Goal: Task Accomplishment & Management: Manage account settings

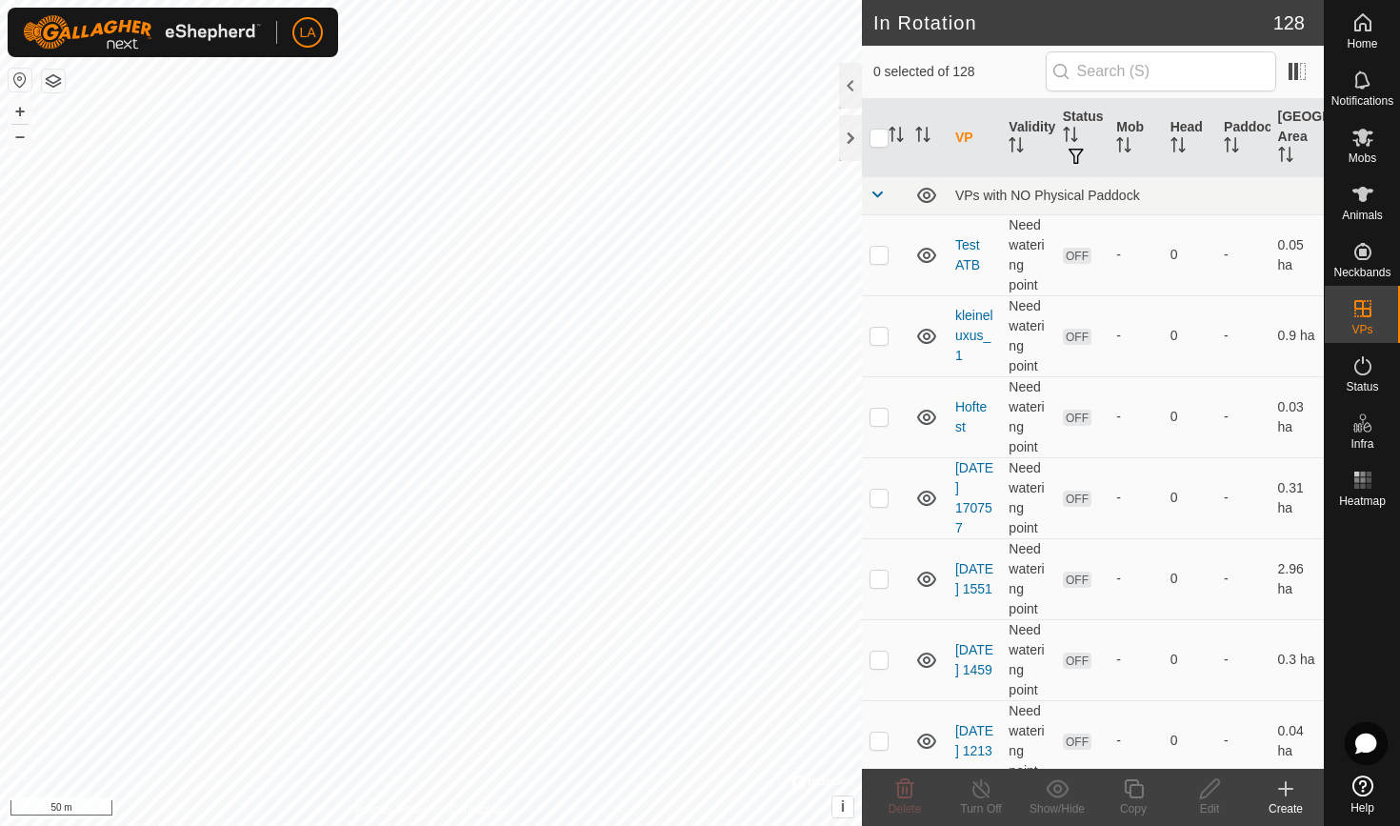
click at [1286, 793] on icon at bounding box center [1286, 788] width 0 height 13
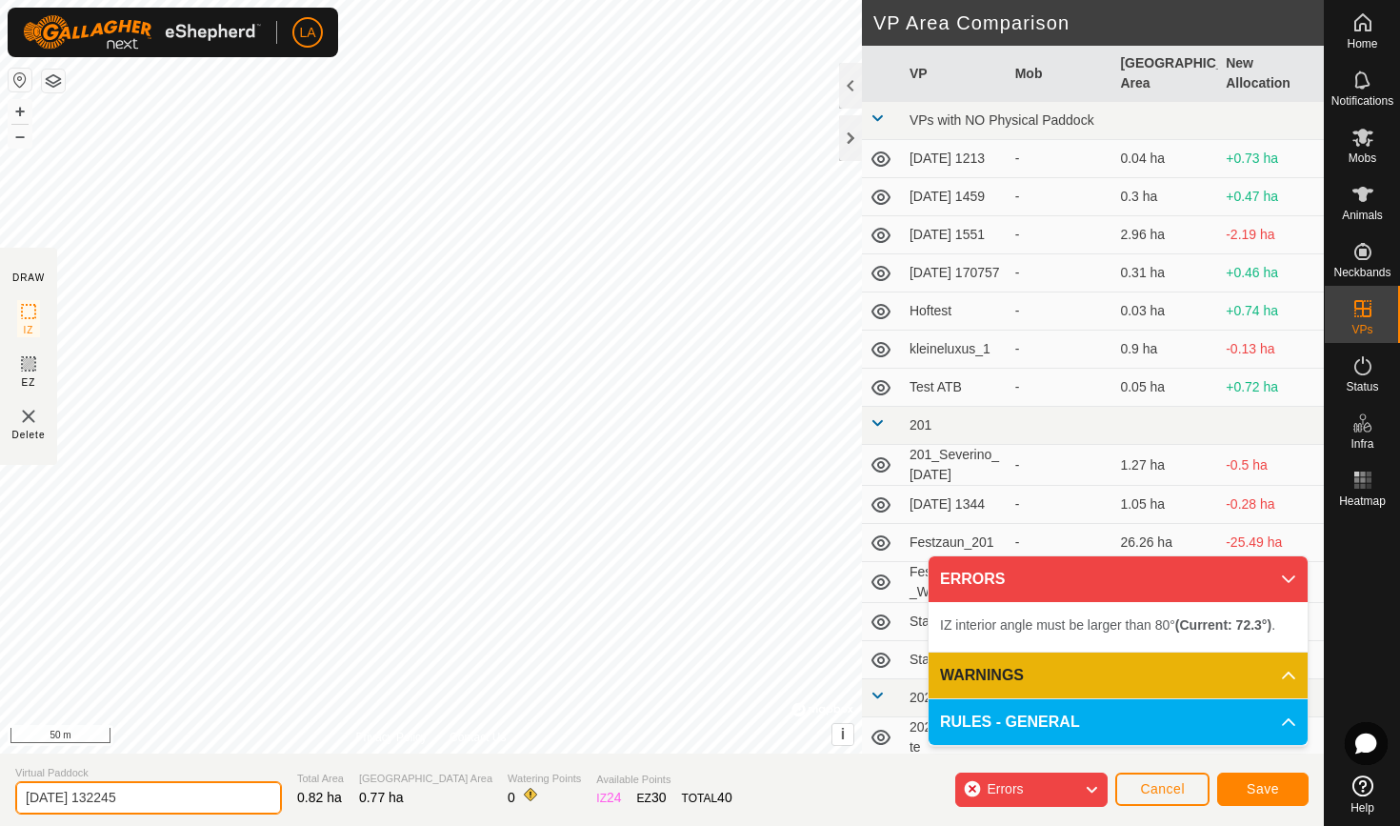
click at [68, 796] on input "[DATE] 132245" at bounding box center [148, 797] width 267 height 33
click at [86, 798] on input "Luxus2.4" at bounding box center [148, 797] width 267 height 33
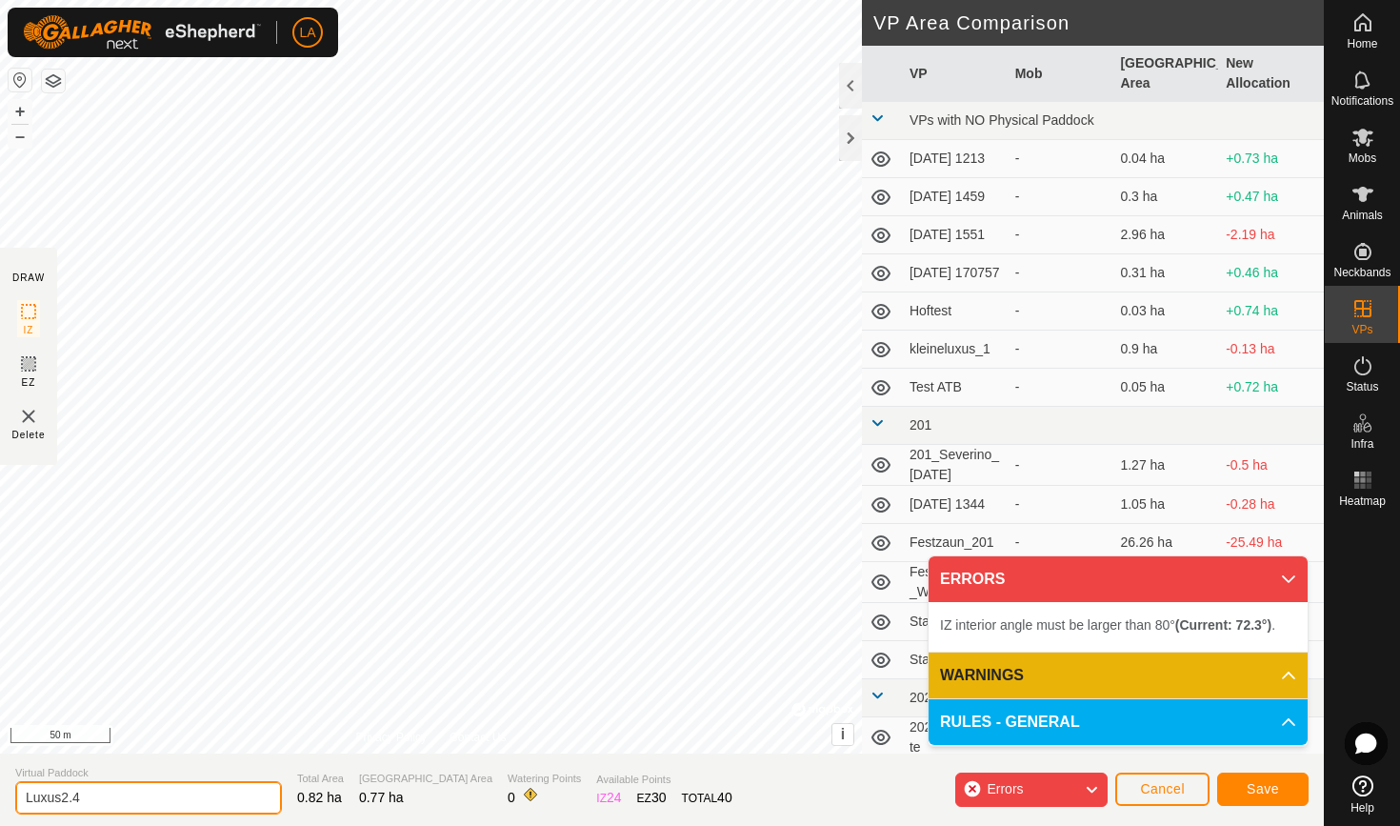
click at [86, 798] on input "Luxus2.4" at bounding box center [148, 797] width 267 height 33
type input "Luxus2.4"
click at [1270, 789] on span "Save" at bounding box center [1263, 788] width 32 height 15
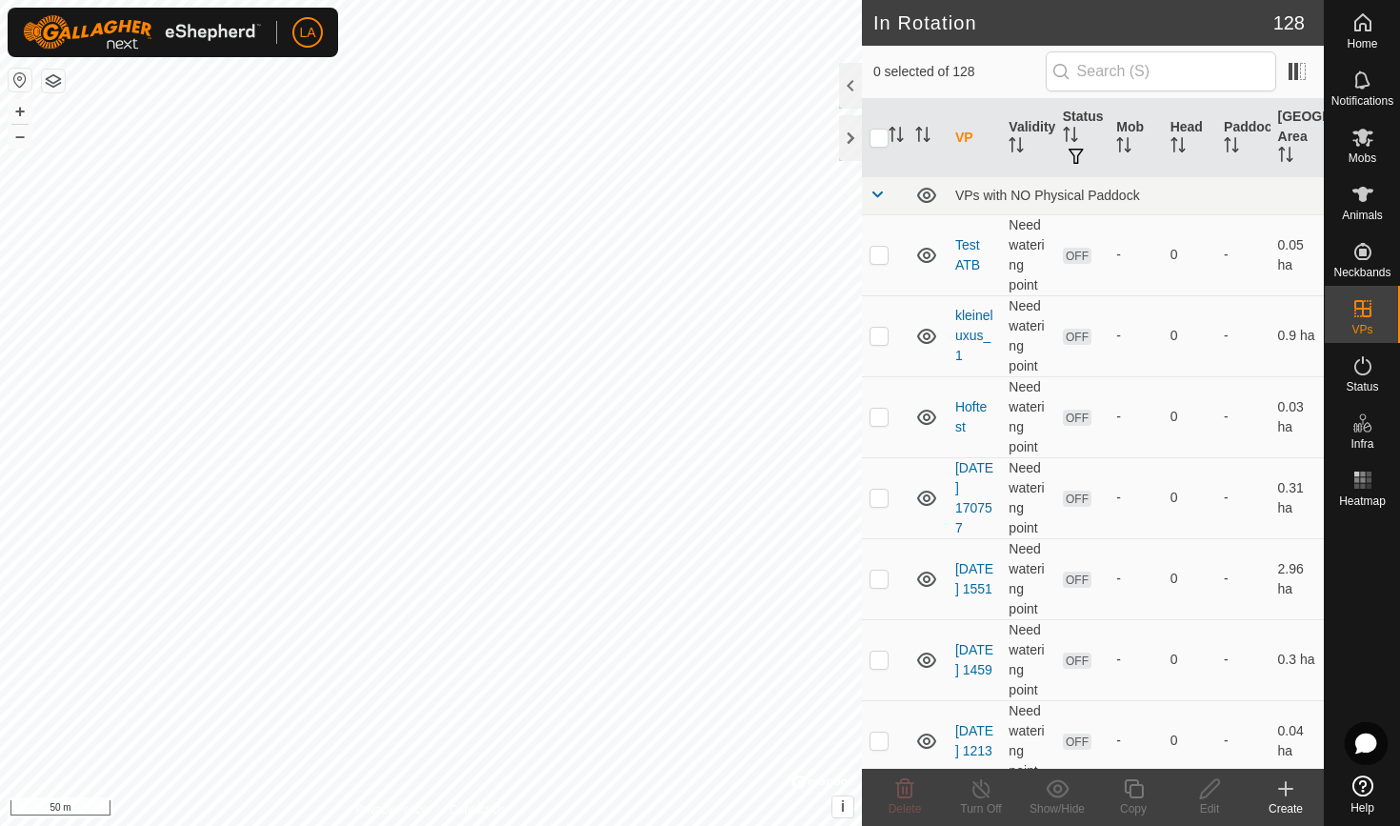
click at [1288, 789] on icon at bounding box center [1285, 789] width 13 height 0
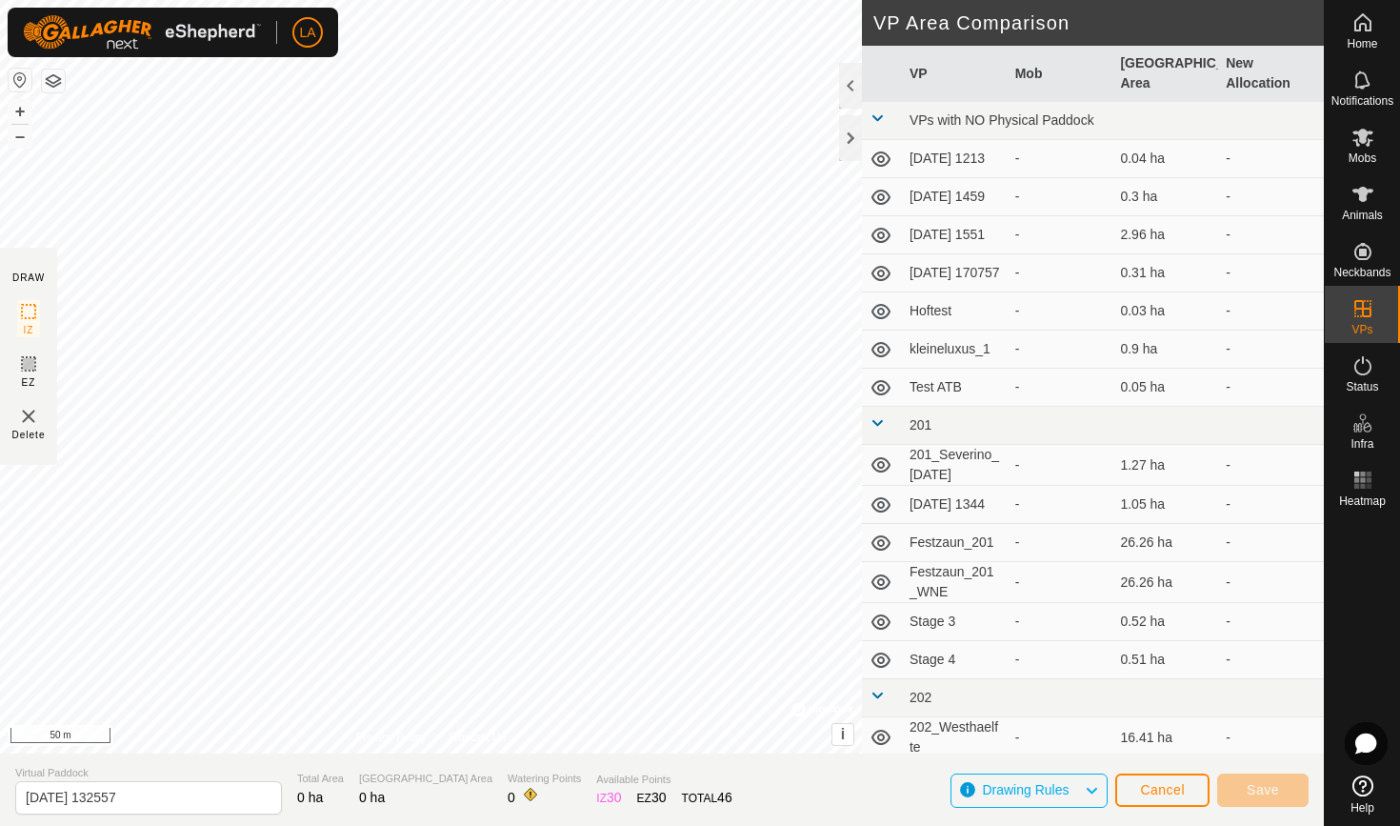
click at [1139, 792] on button "Cancel" at bounding box center [1162, 789] width 94 height 33
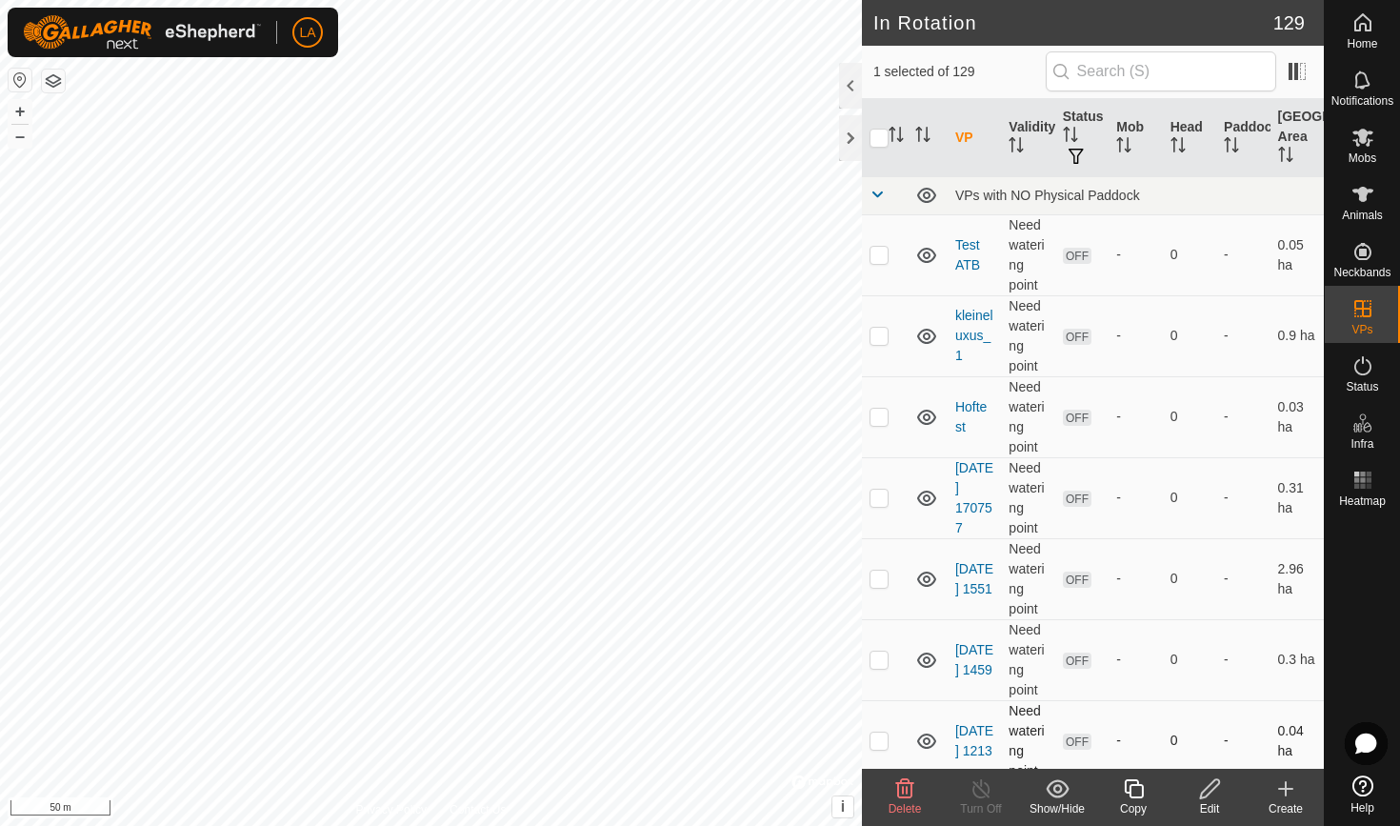
checkbox input "true"
click at [1280, 784] on icon at bounding box center [1285, 788] width 23 height 23
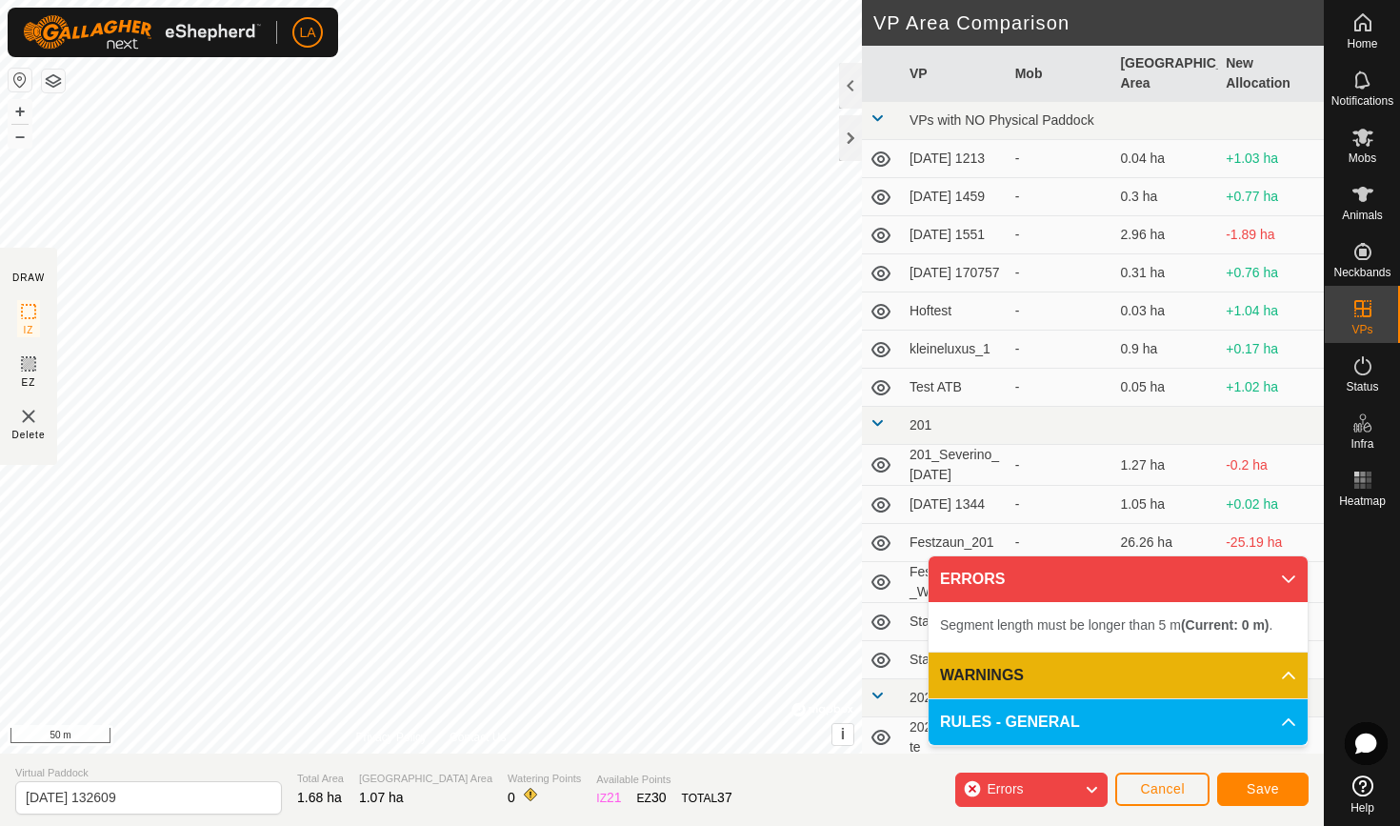
click at [1265, 790] on span "Save" at bounding box center [1263, 788] width 32 height 15
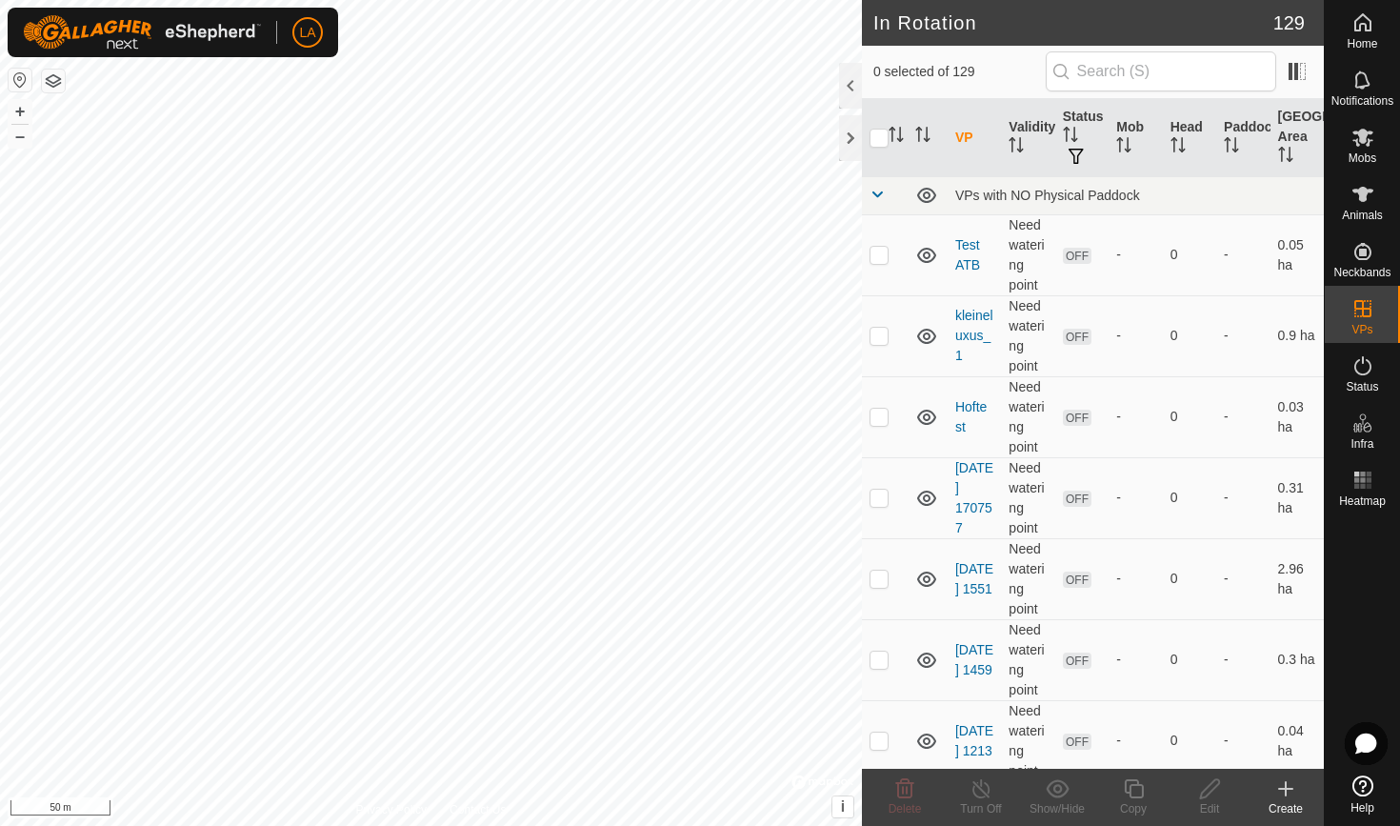
checkbox input "true"
checkbox input "false"
checkbox input "true"
checkbox input "false"
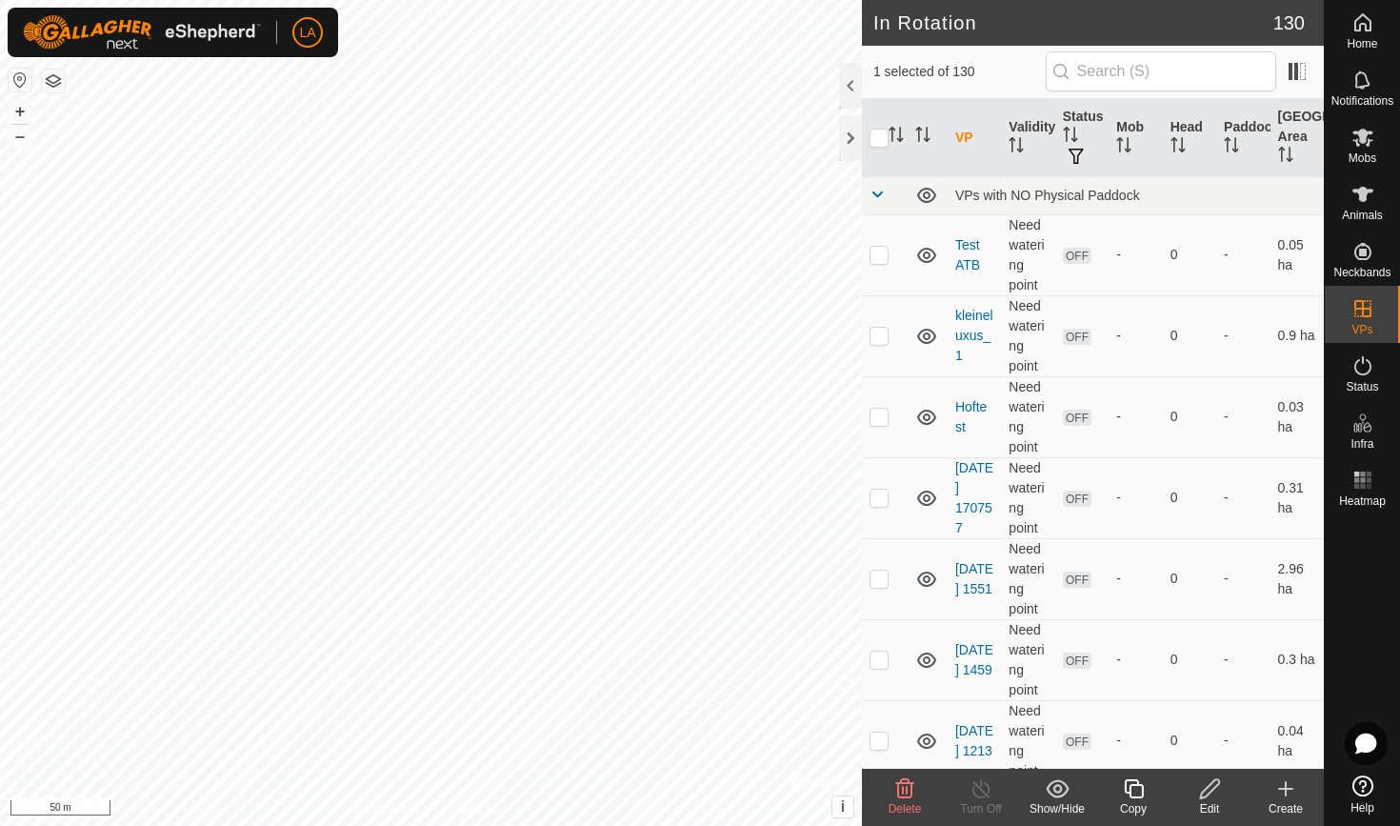
checkbox input "false"
checkbox input "true"
checkbox input "false"
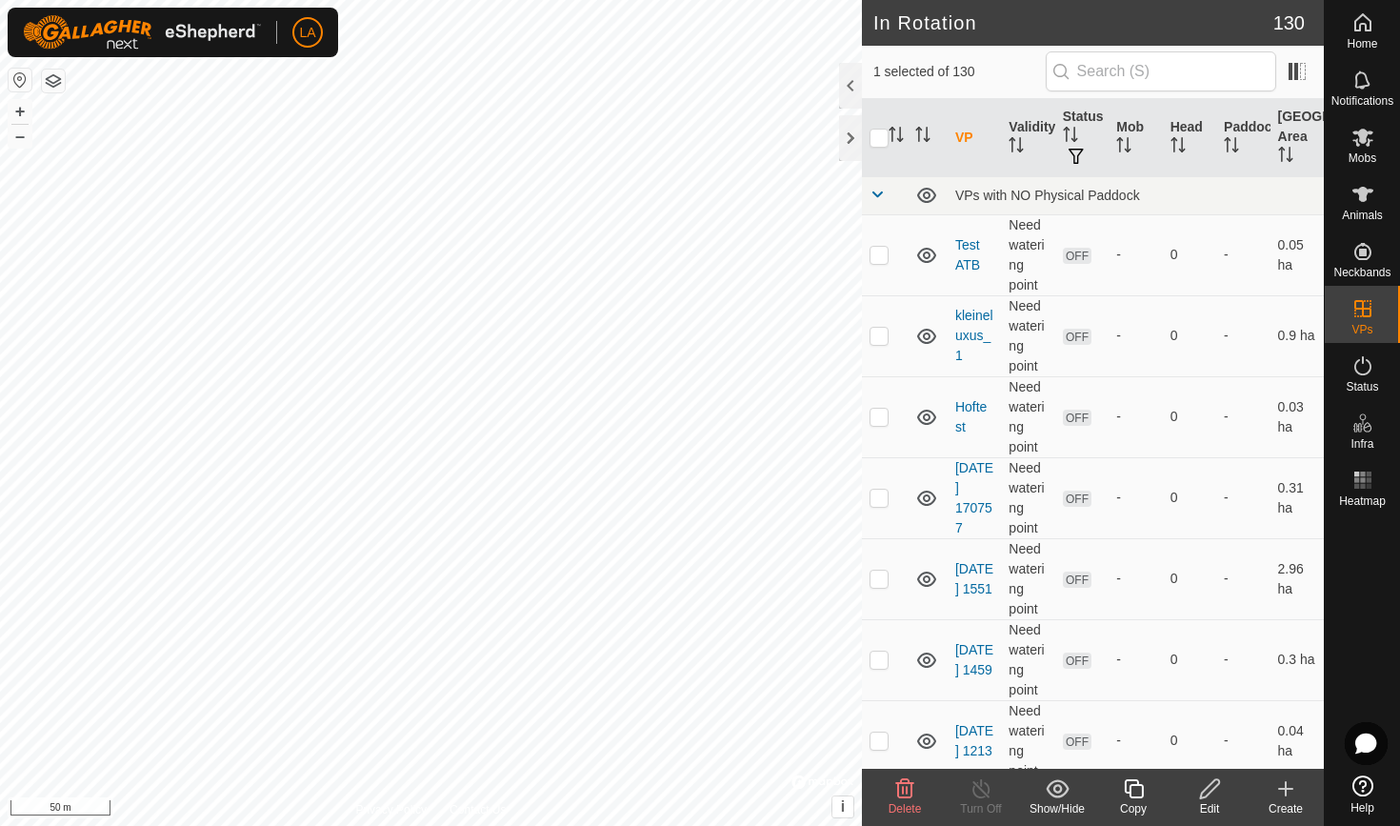
checkbox input "false"
checkbox input "true"
checkbox input "false"
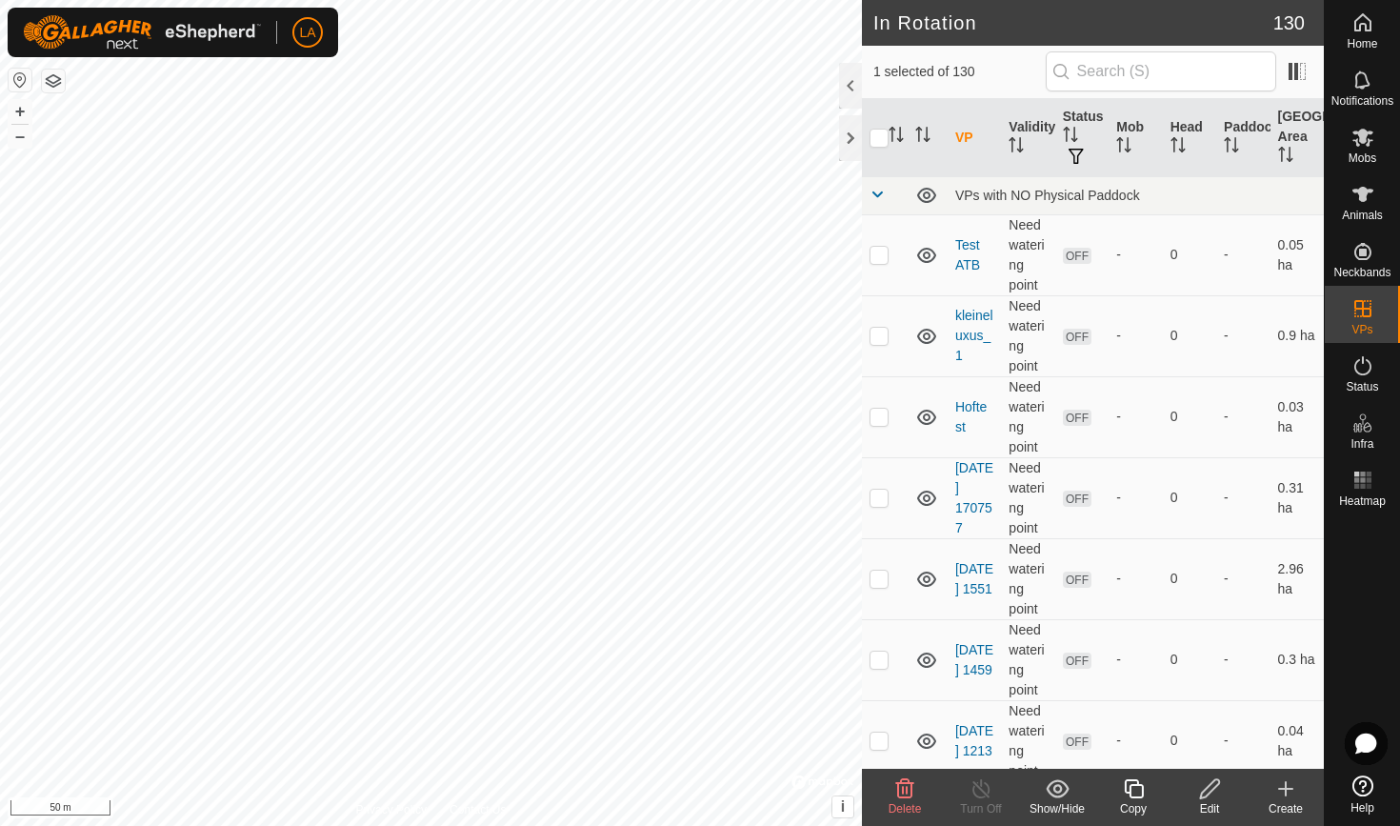
checkbox input "true"
checkbox input "false"
checkbox input "true"
checkbox input "false"
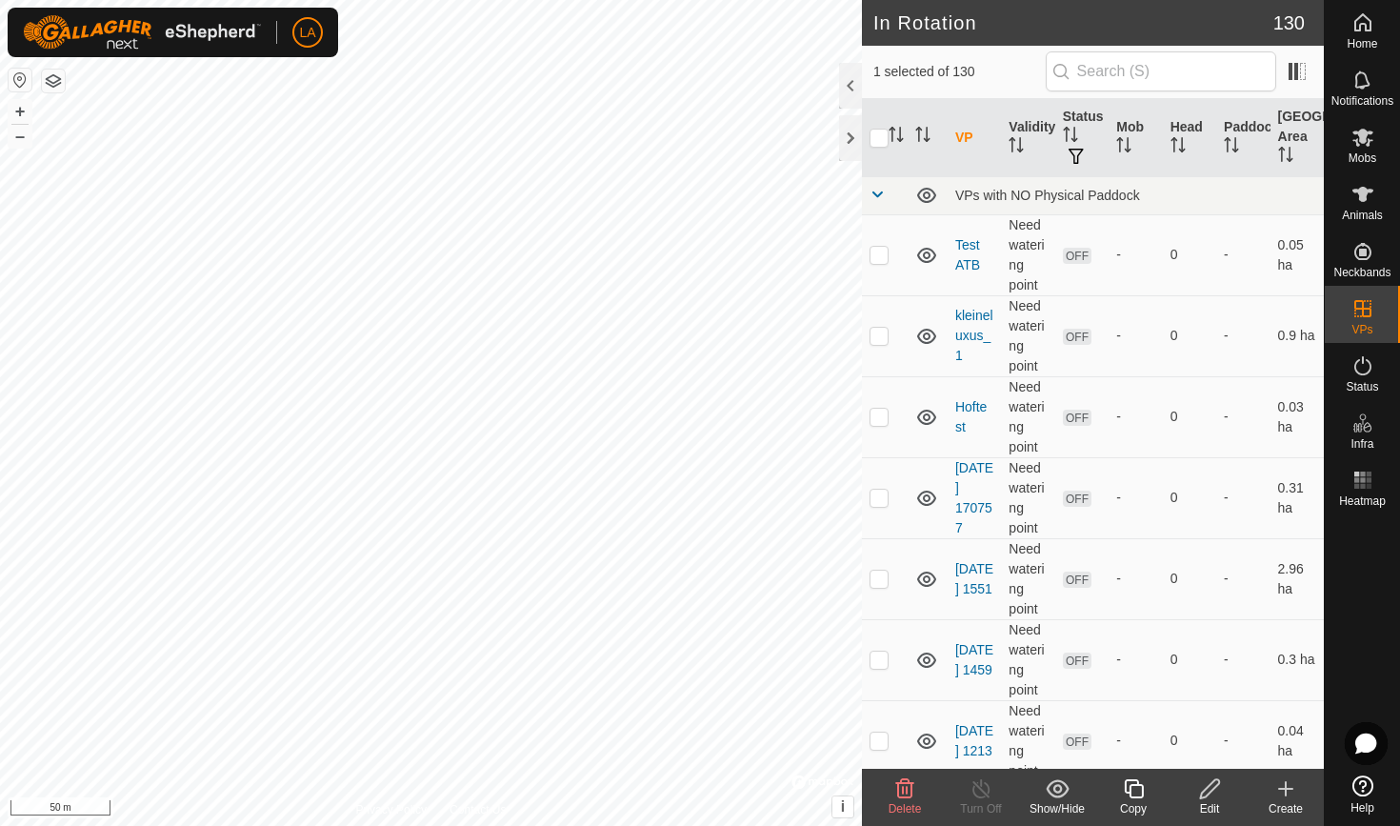
checkbox input "false"
checkbox input "true"
click at [1210, 785] on icon at bounding box center [1209, 788] width 19 height 19
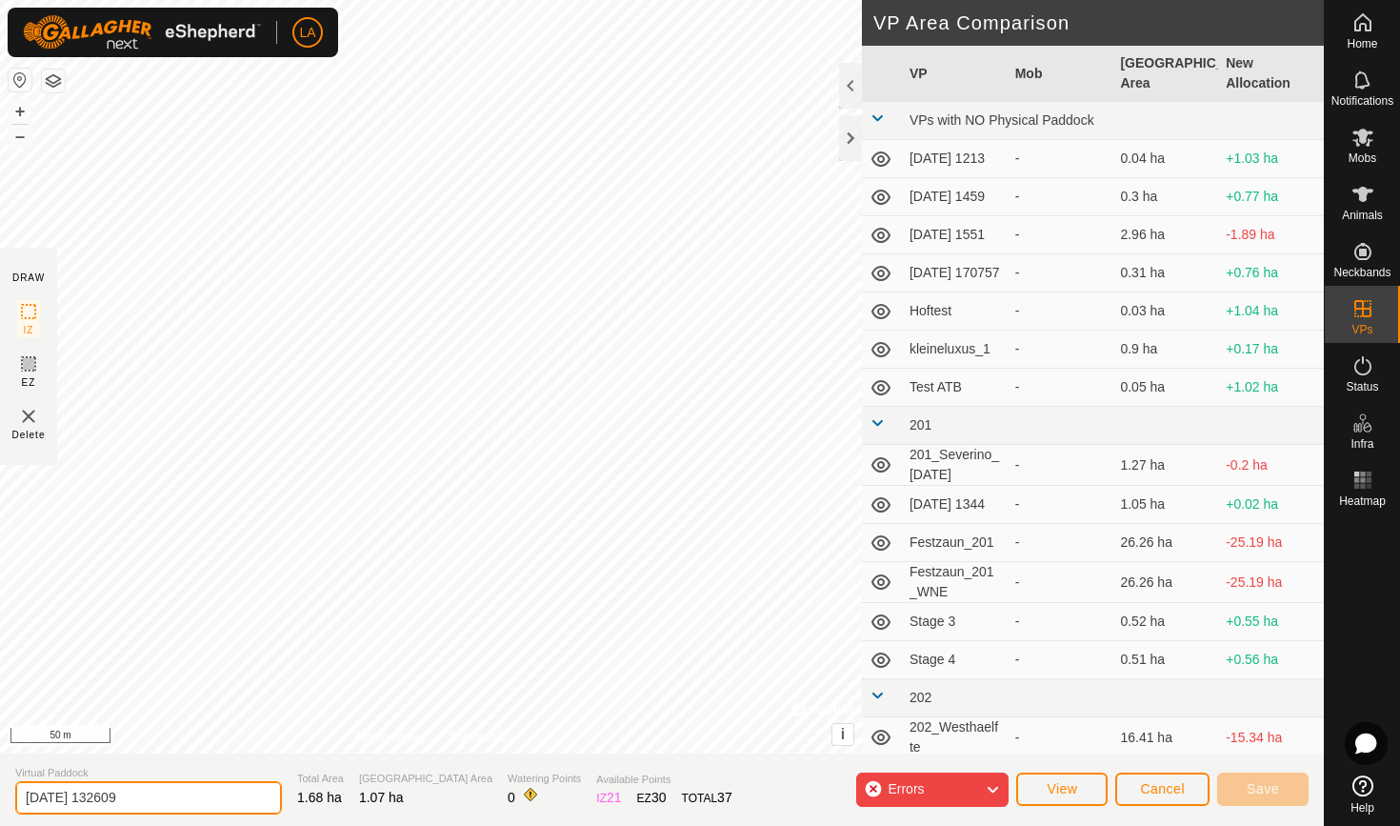
click at [137, 789] on input "[DATE] 132609" at bounding box center [148, 797] width 267 height 33
click at [58, 799] on input "Luxus 2.5" at bounding box center [148, 797] width 267 height 33
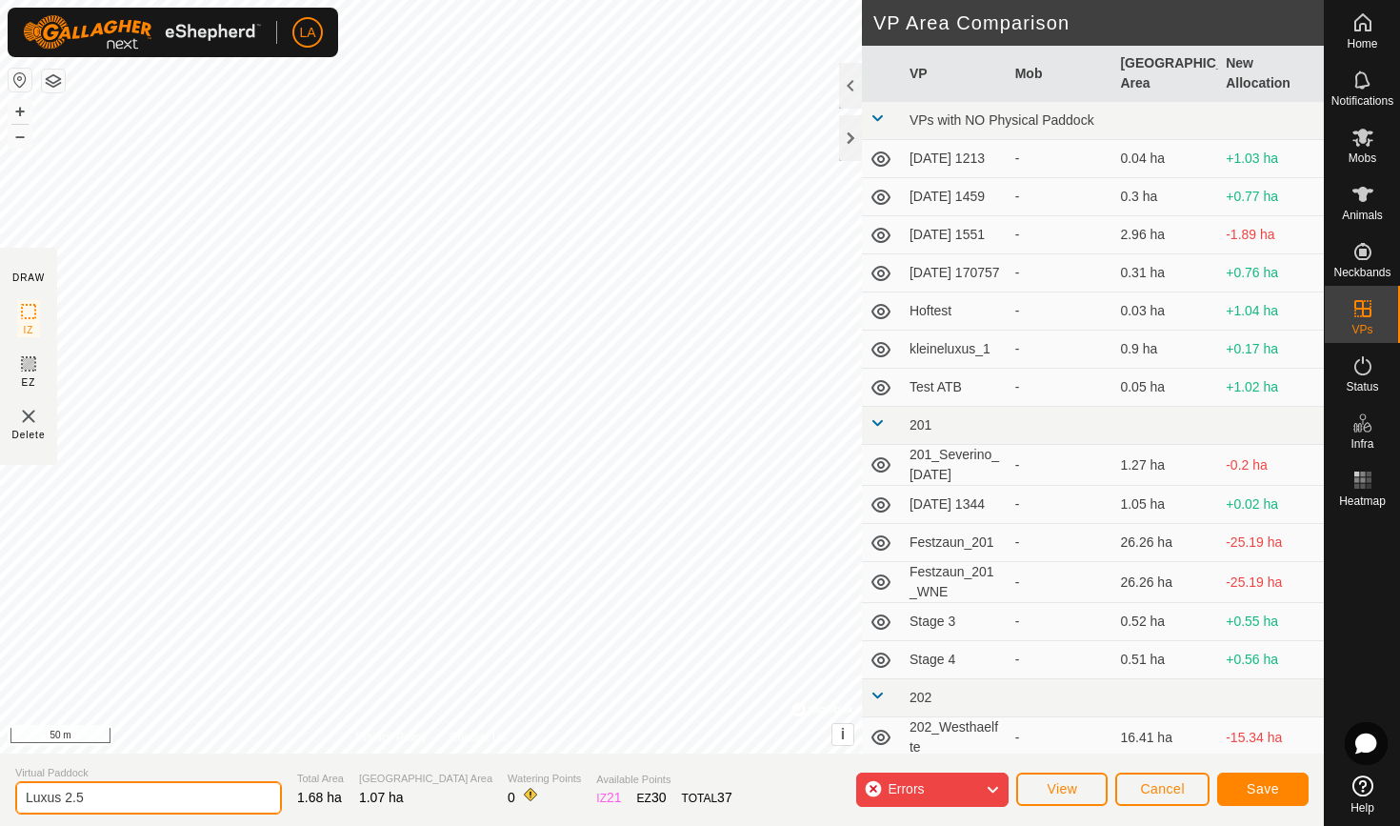
click at [58, 799] on input "Luxus 2.5" at bounding box center [148, 797] width 267 height 33
type input "Luxus 2.5"
click at [1255, 787] on span "Save" at bounding box center [1263, 788] width 32 height 15
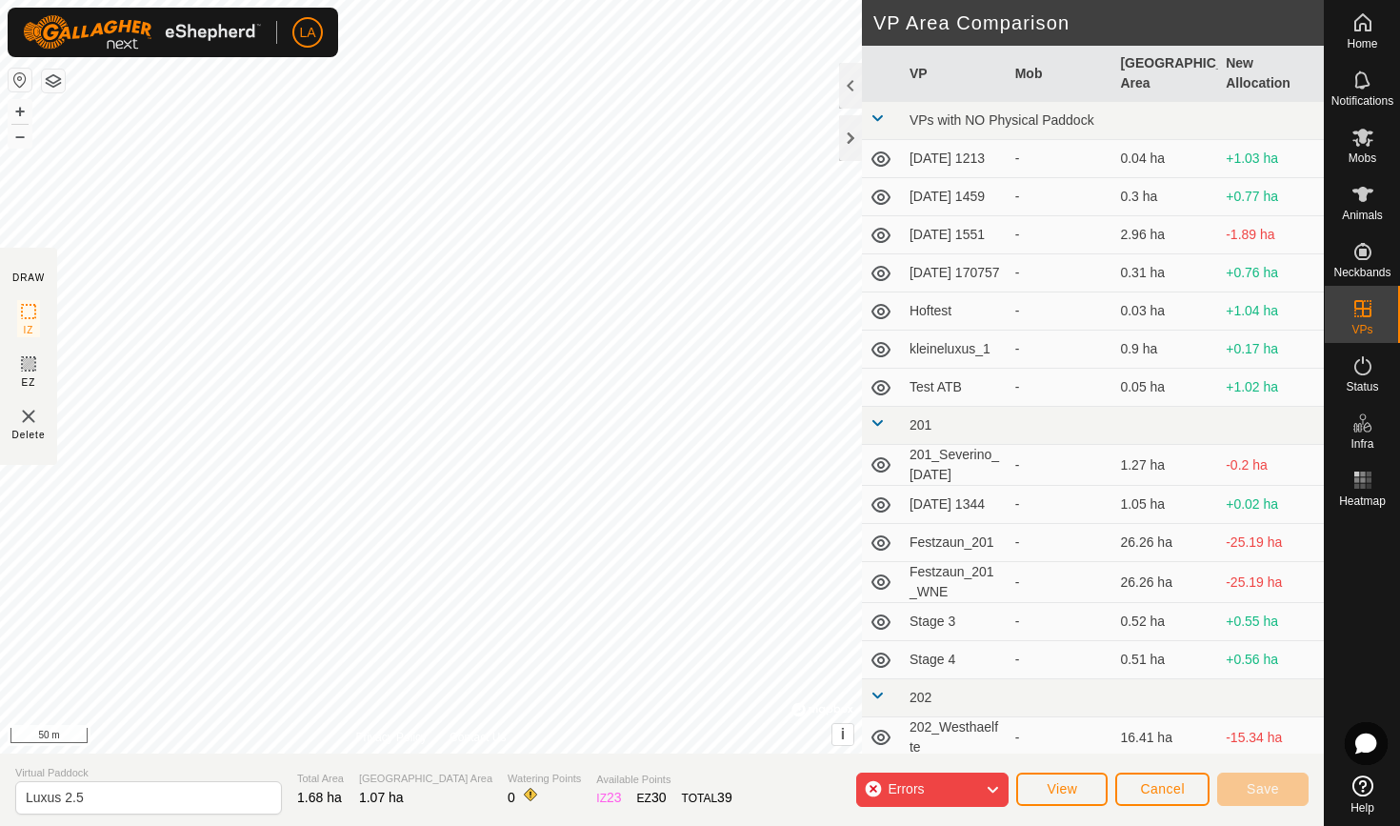
click at [873, 786] on div "Errors" at bounding box center [932, 789] width 152 height 34
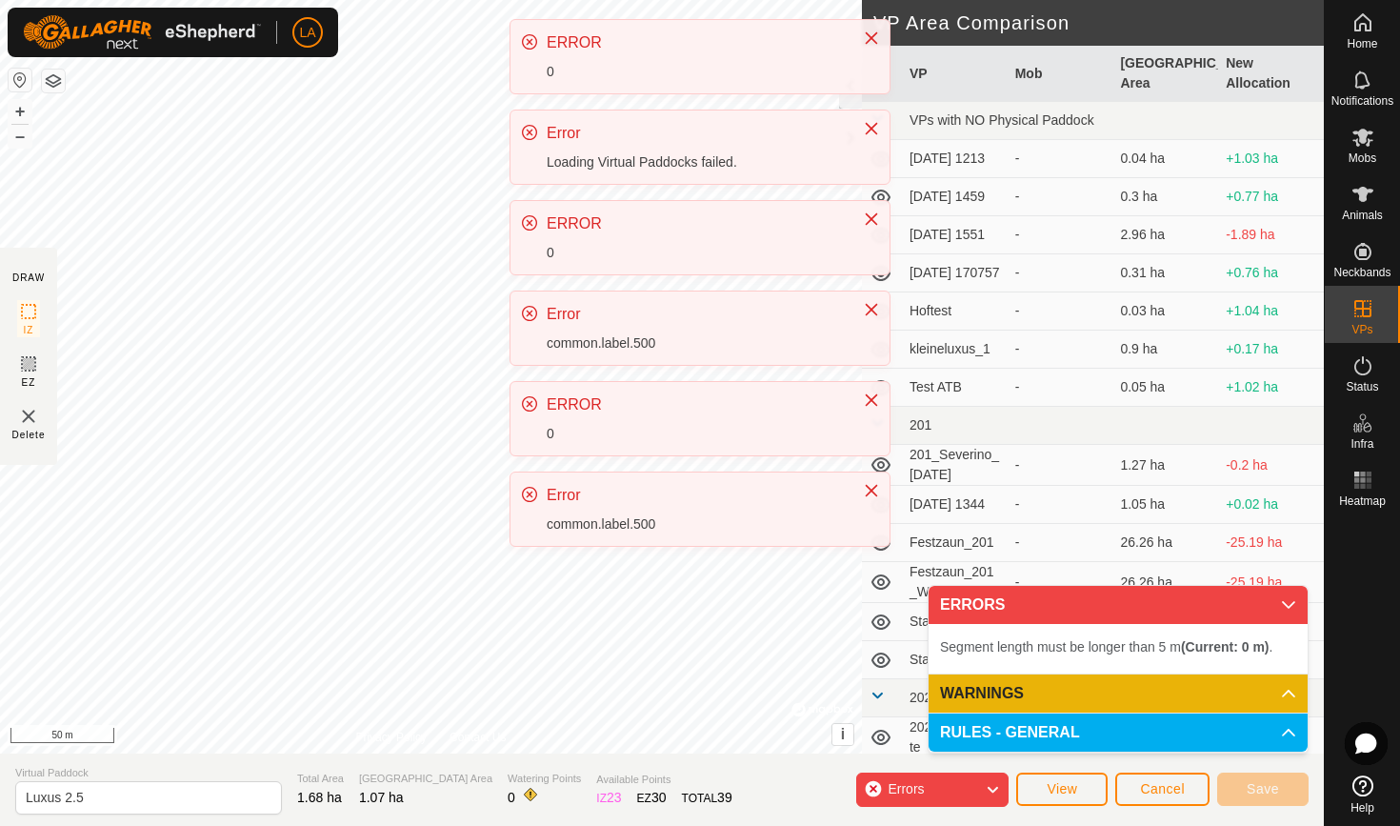
click at [631, 304] on div "LA Home Notifications Mobs Animals Neckbands VPs Status Infra Heatmap Help DRAW…" at bounding box center [700, 413] width 1400 height 826
click at [873, 488] on icon "Close" at bounding box center [872, 491] width 12 height 12
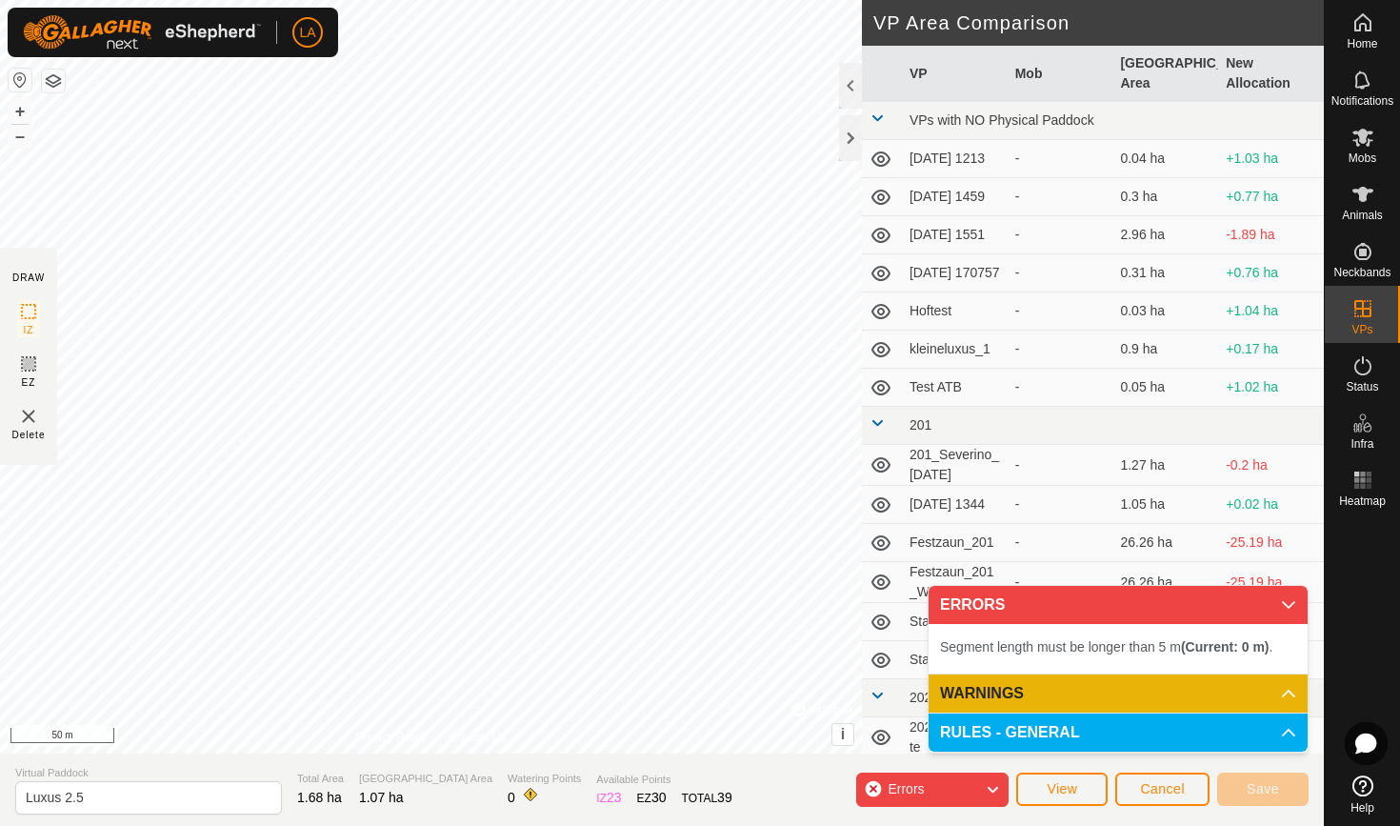
click at [1161, 797] on button "Cancel" at bounding box center [1162, 788] width 94 height 33
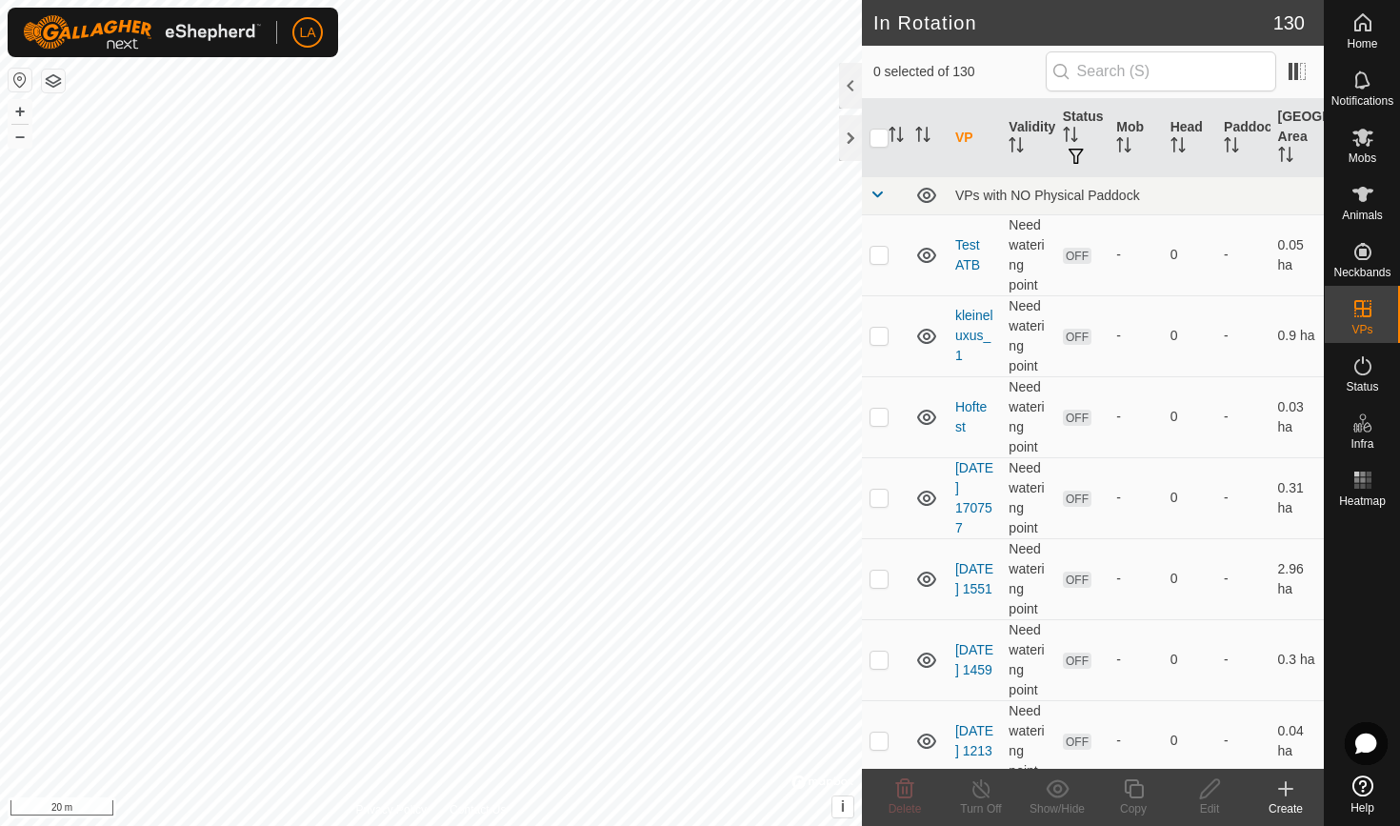
checkbox input "true"
checkbox input "false"
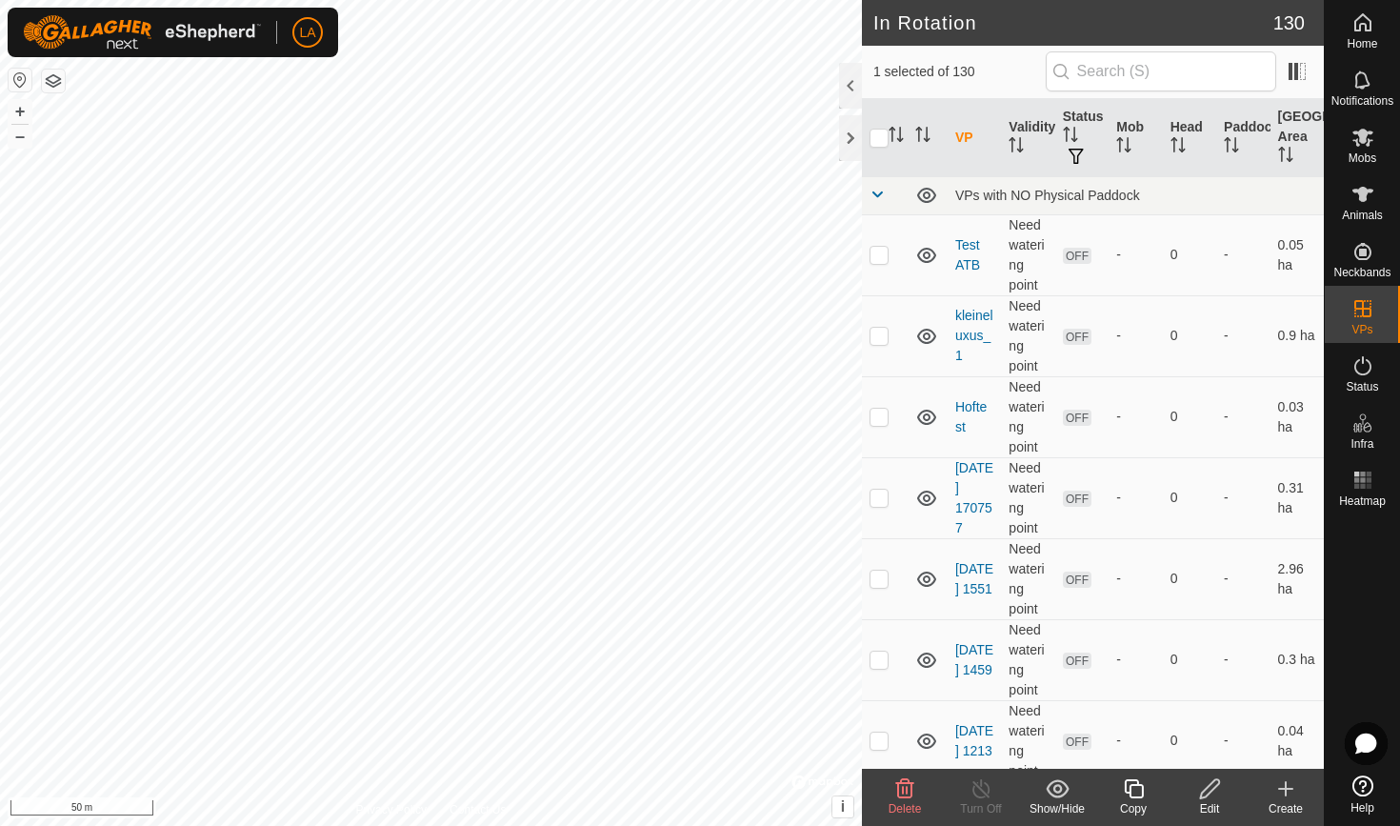
checkbox input "true"
checkbox input "false"
checkbox input "true"
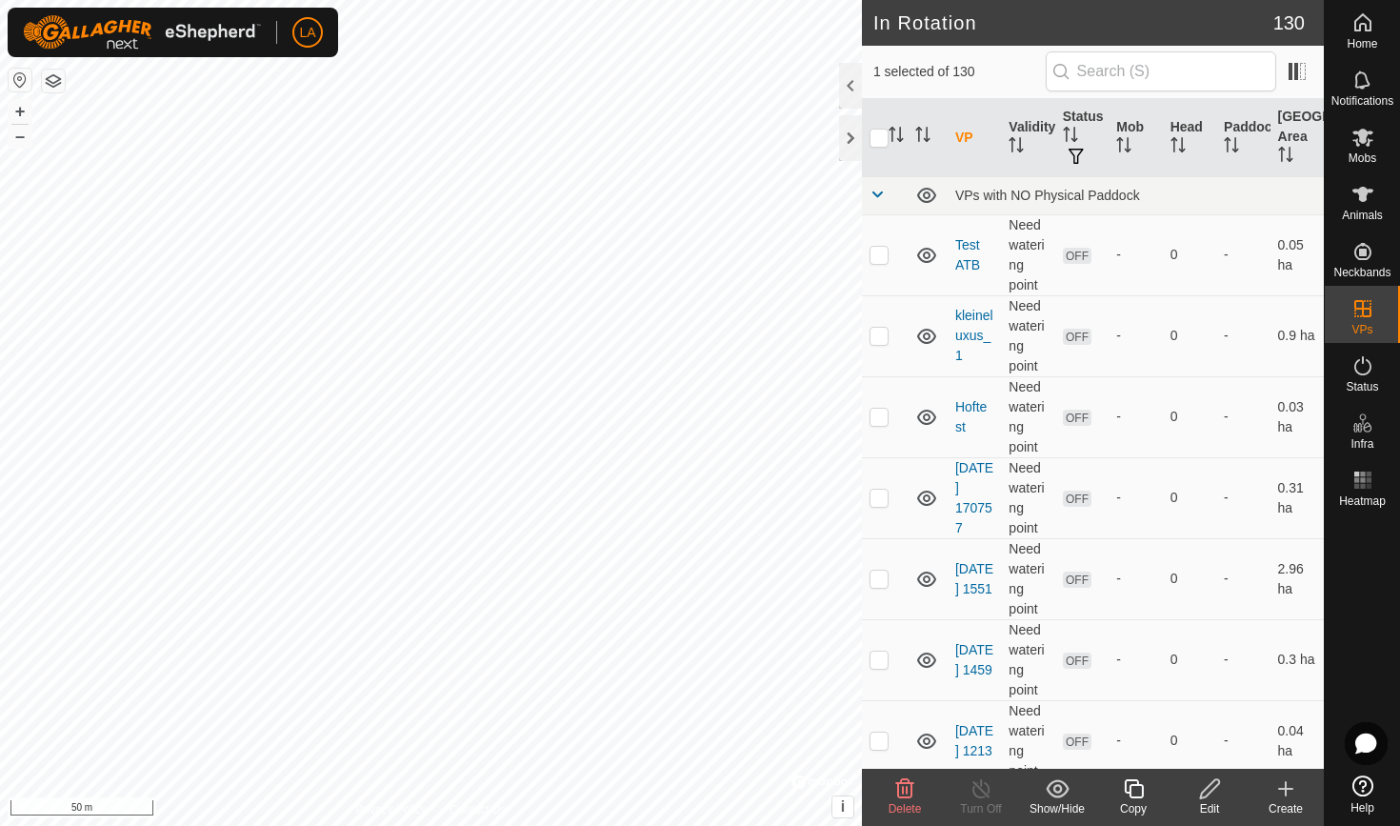
checkbox input "true"
checkbox input "false"
checkbox input "true"
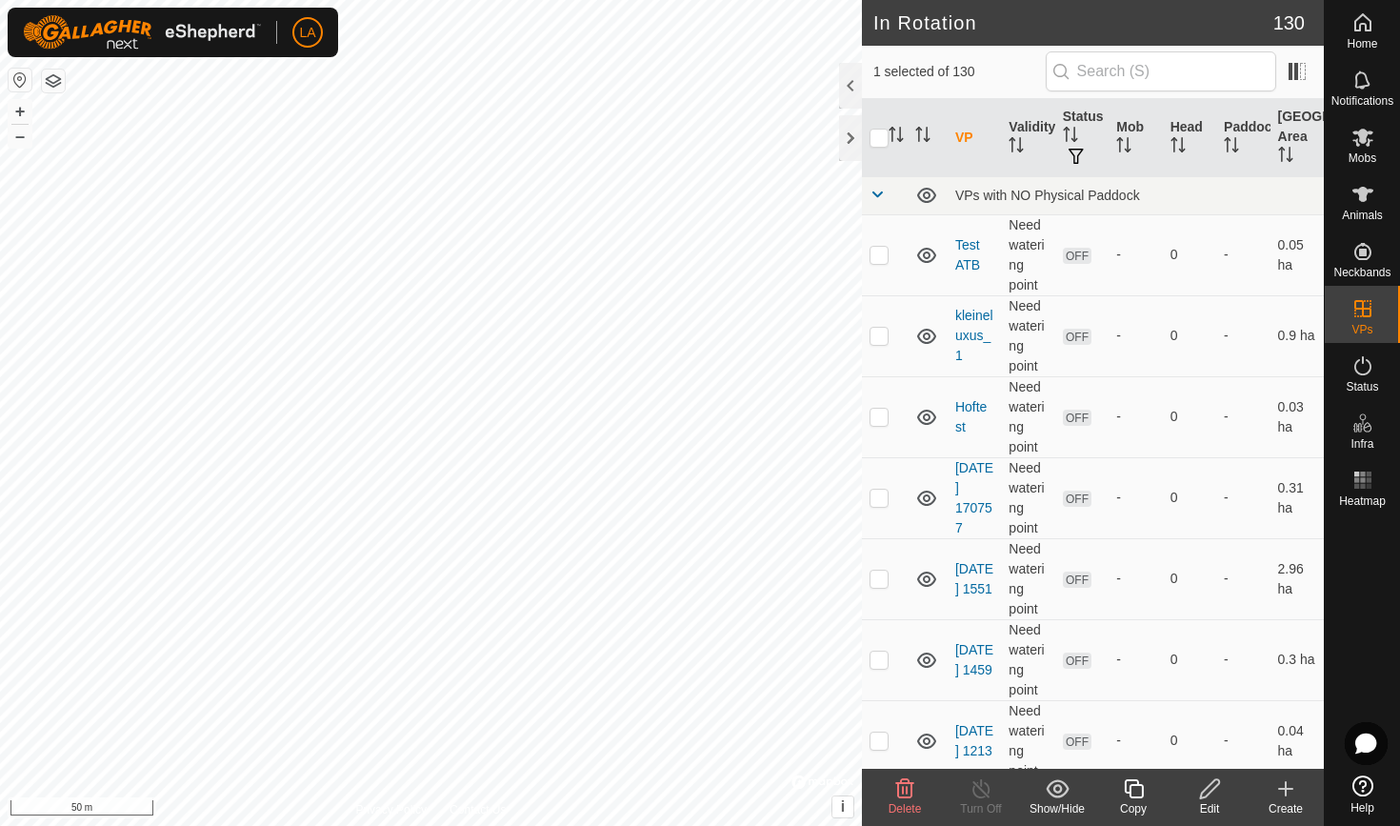
checkbox input "false"
checkbox input "true"
checkbox input "false"
checkbox input "true"
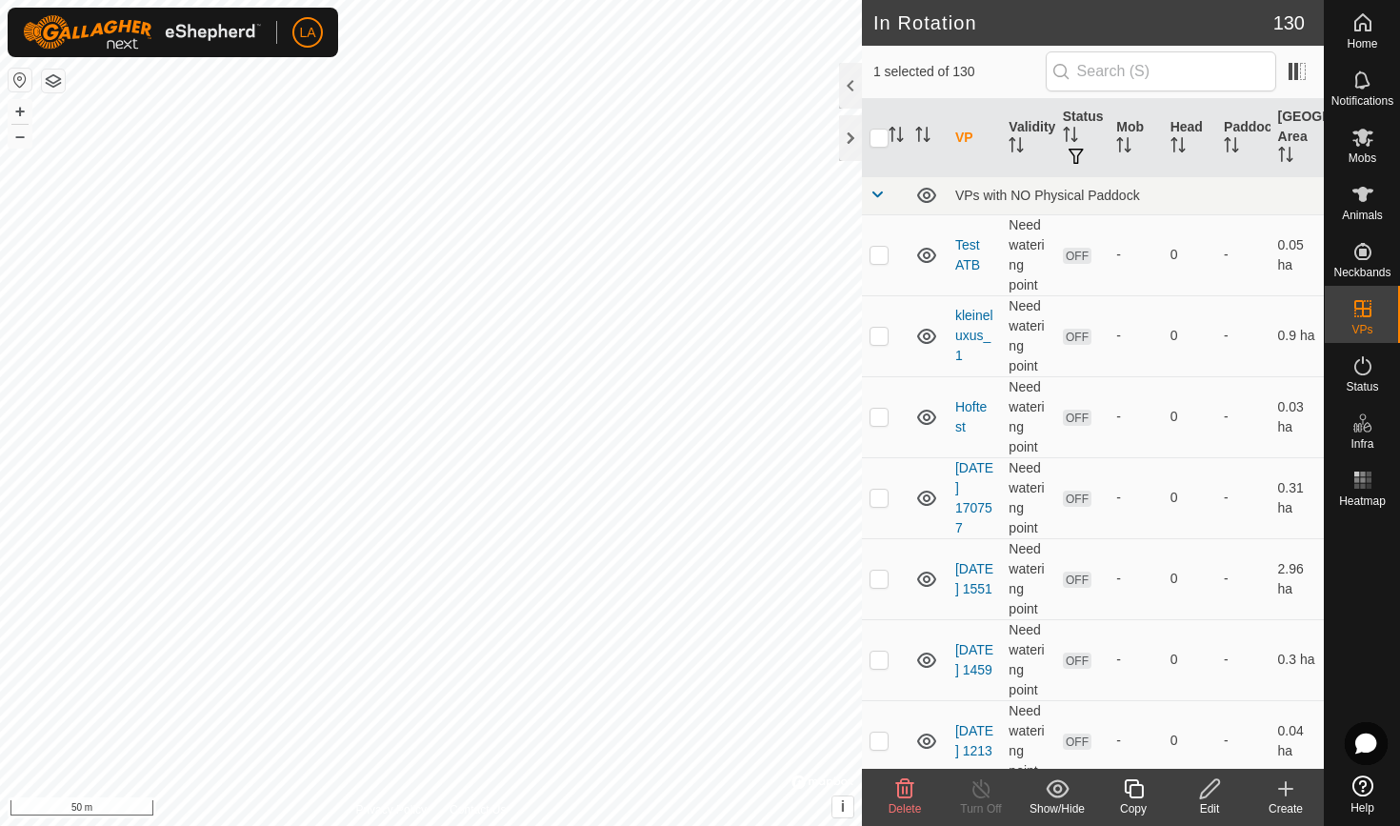
checkbox input "true"
checkbox input "false"
checkbox input "true"
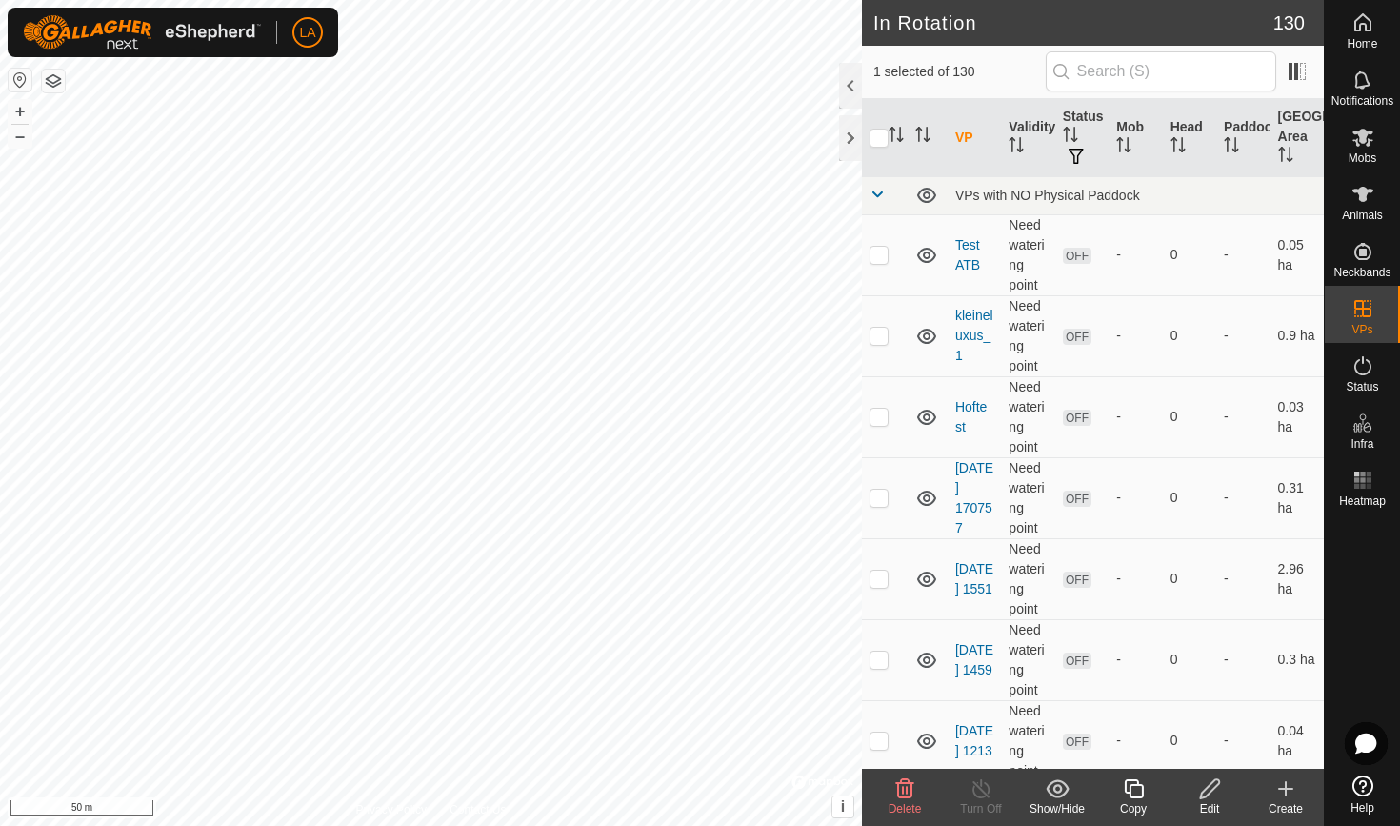
checkbox input "true"
checkbox input "false"
checkbox input "true"
checkbox input "false"
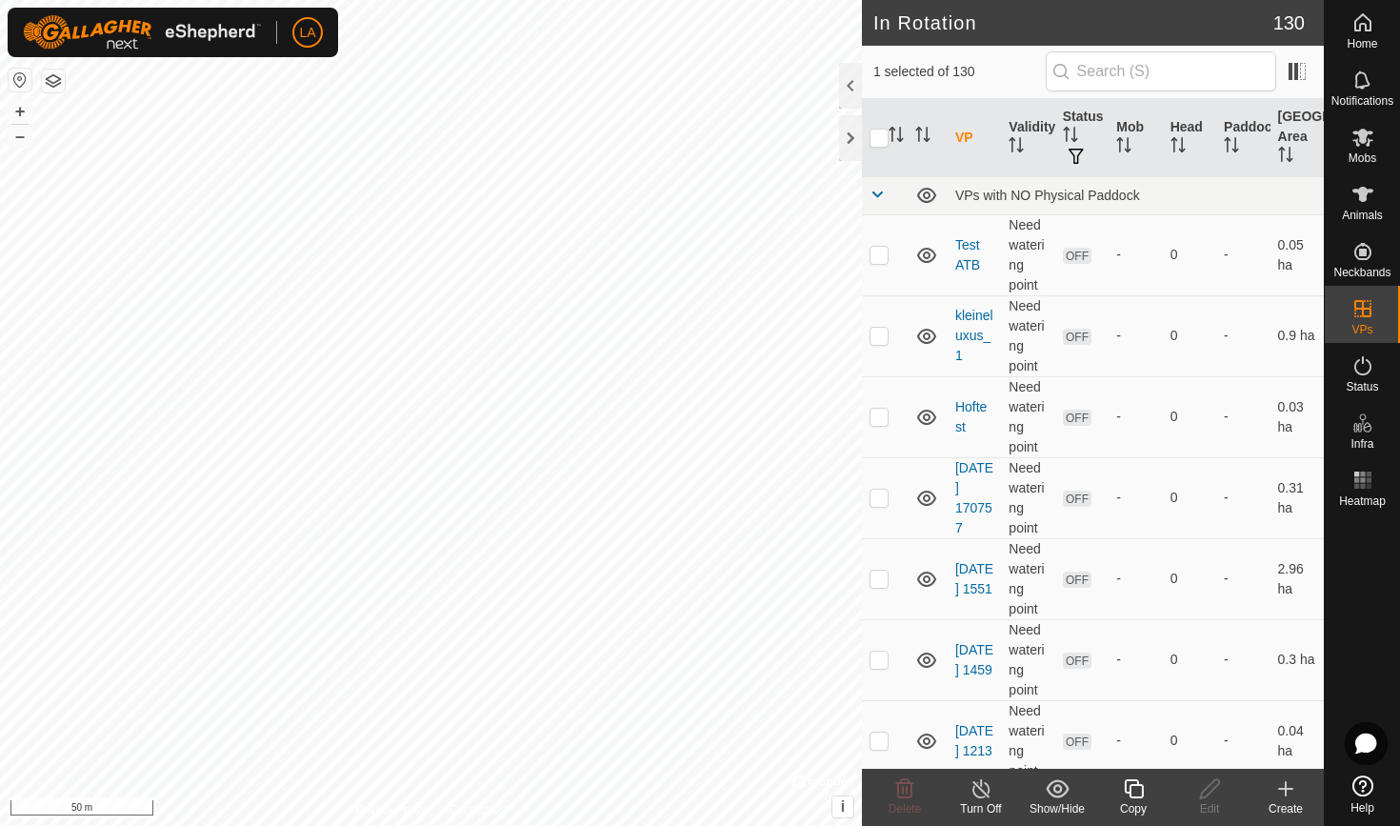
checkbox input "true"
checkbox input "false"
checkbox input "true"
